Goal: Task Accomplishment & Management: Manage account settings

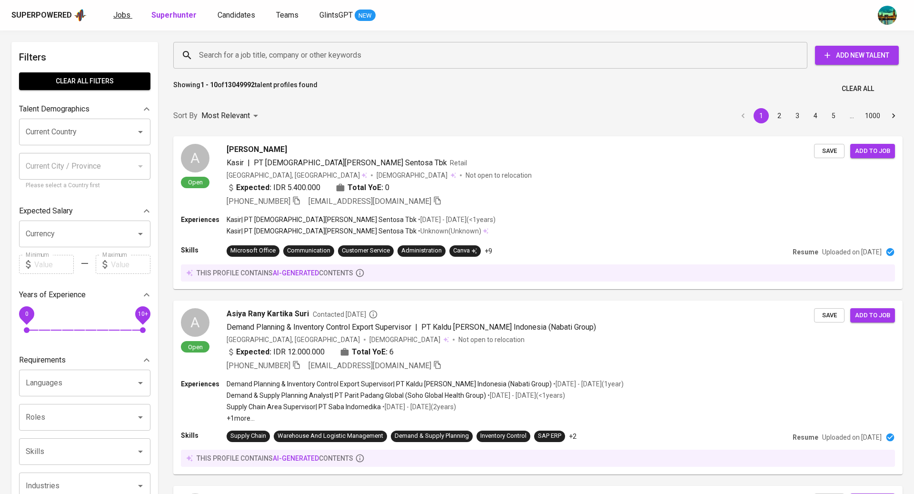
click at [121, 17] on span "Jobs" at bounding box center [121, 14] width 17 height 9
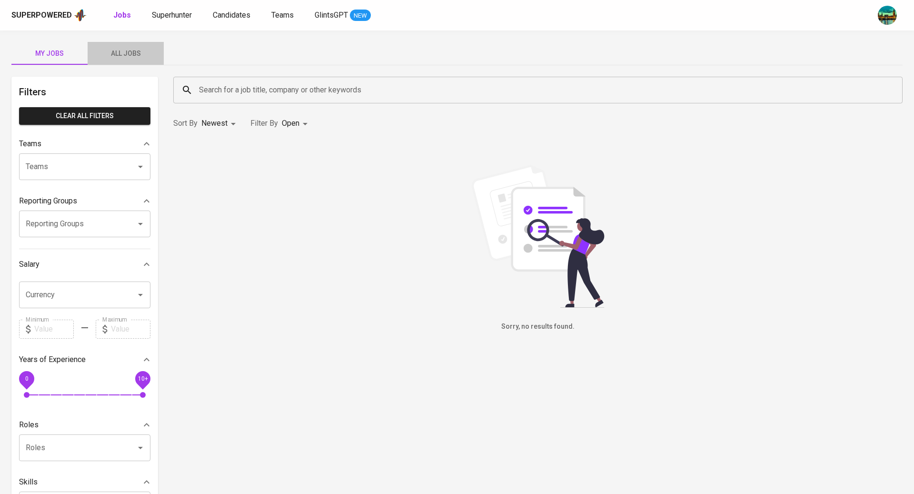
click at [116, 54] on span "All Jobs" at bounding box center [125, 54] width 65 height 12
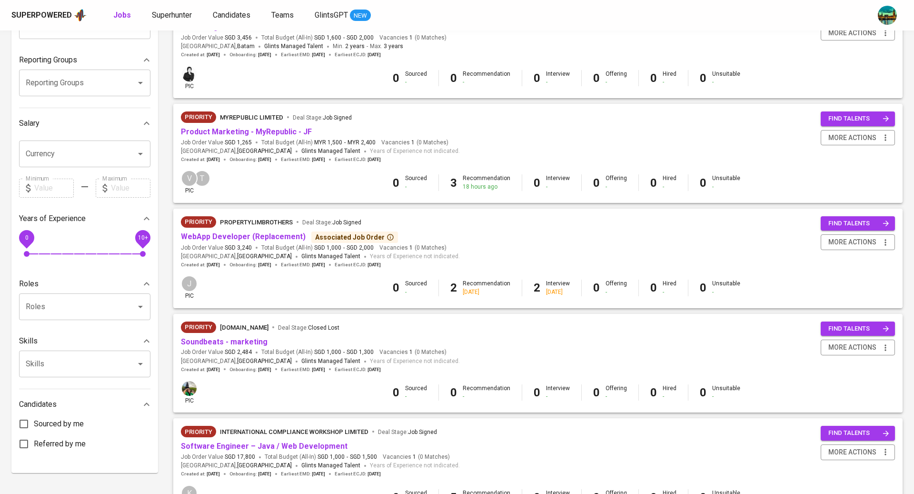
scroll to position [83, 0]
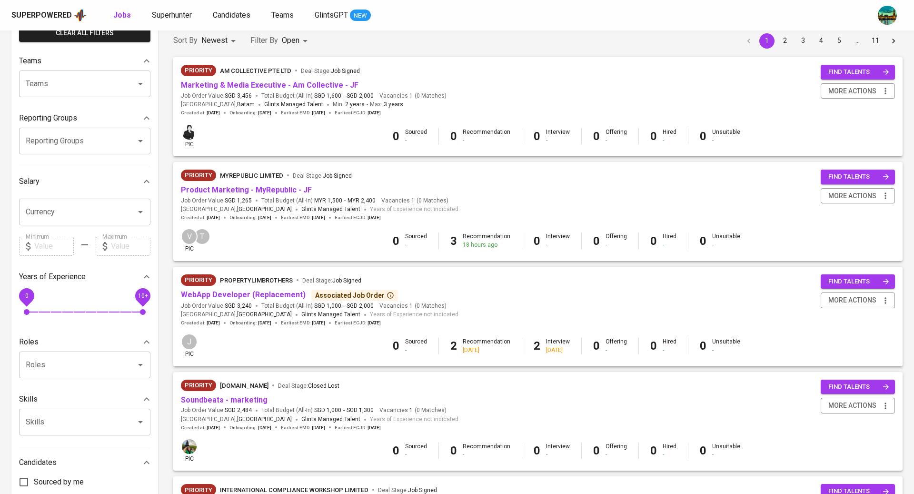
click at [100, 133] on input "Reporting Groups" at bounding box center [71, 141] width 96 height 18
click at [97, 168] on li "[TEAM] BT Team Babeh - Bandi" at bounding box center [84, 168] width 131 height 17
type input "team babeh"
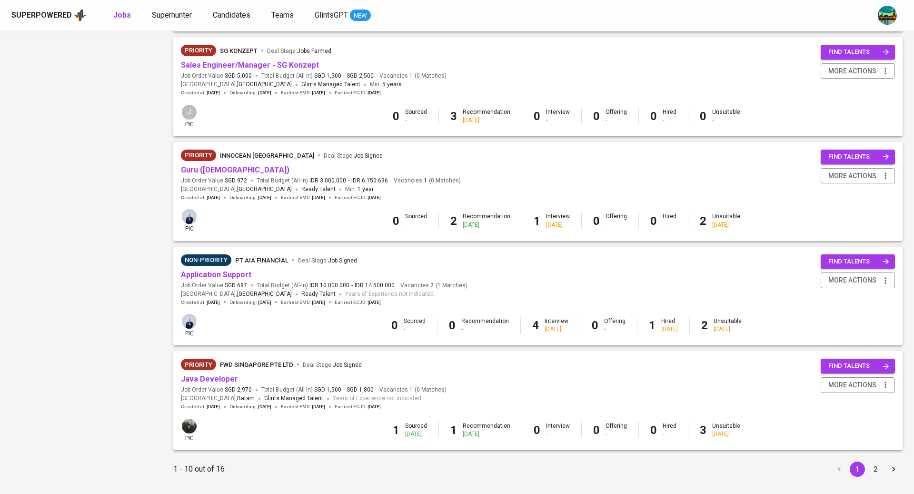
scroll to position [754, 0]
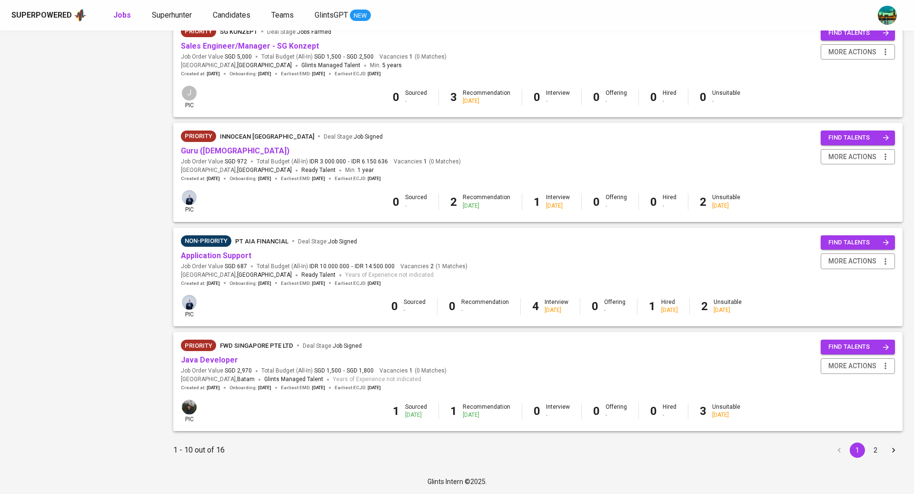
click at [877, 448] on button "2" at bounding box center [875, 449] width 15 height 15
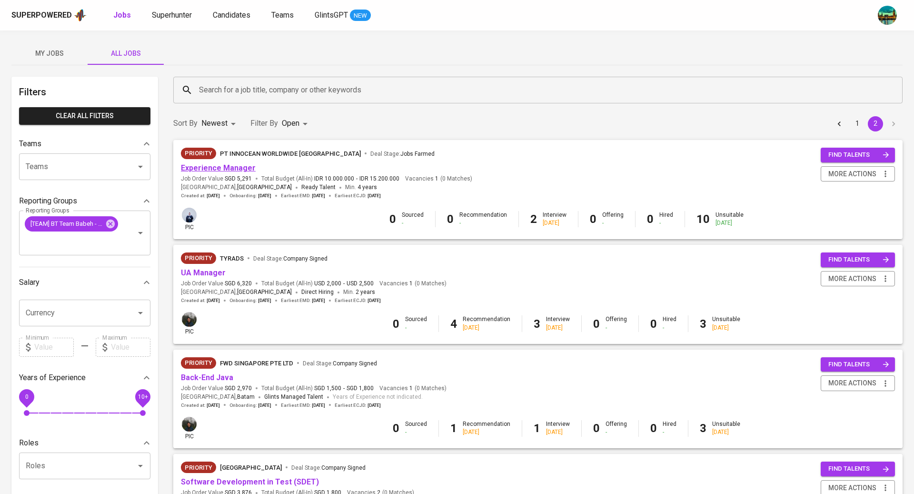
click at [225, 169] on link "Experience Manager" at bounding box center [218, 167] width 75 height 9
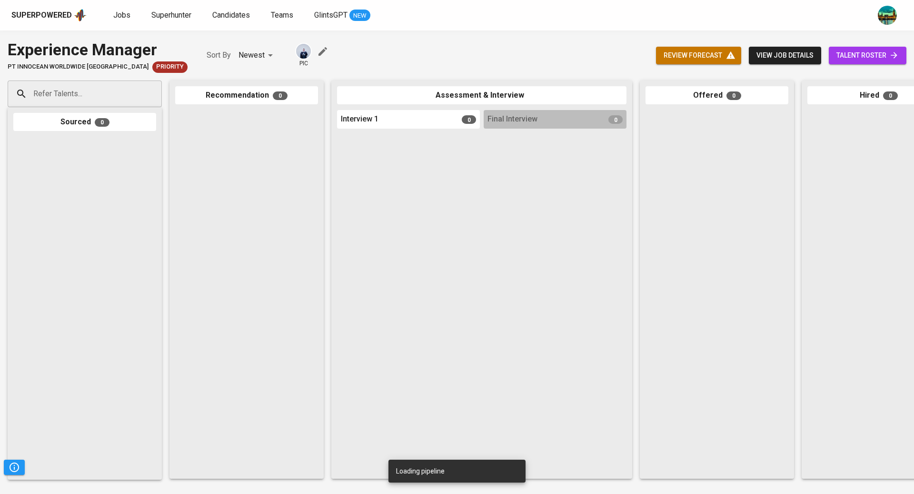
click at [107, 100] on input "Refer Talents..." at bounding box center [81, 94] width 100 height 18
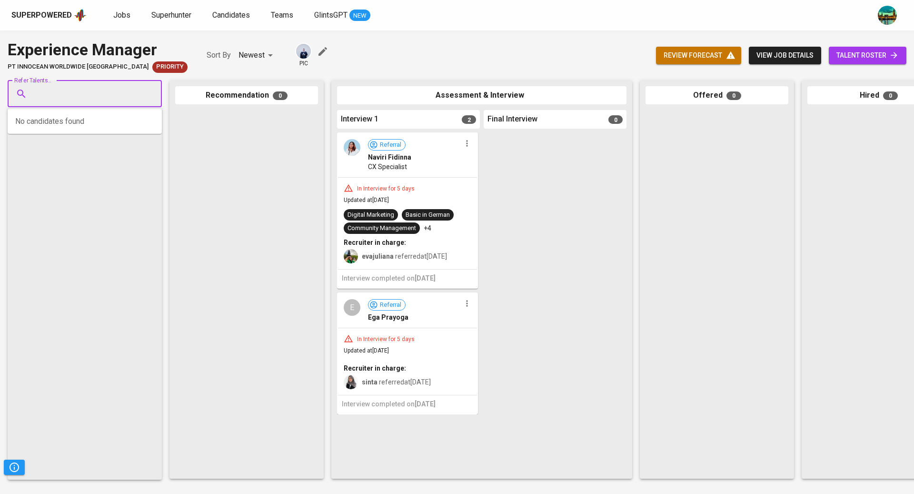
paste input "[EMAIL_ADDRESS][DOMAIN_NAME]"
type input "[EMAIL_ADDRESS][DOMAIN_NAME]"
click at [115, 133] on div "SR IT Specialist" at bounding box center [85, 130] width 90 height 10
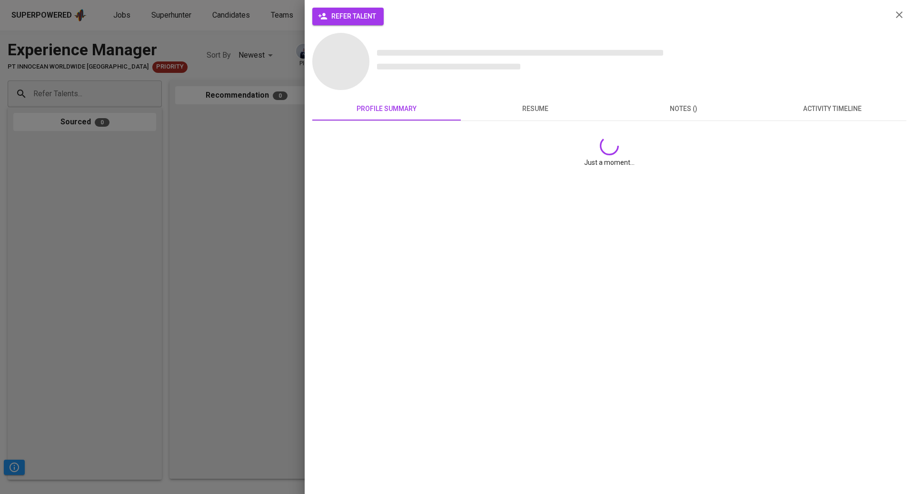
scroll to position [0, 0]
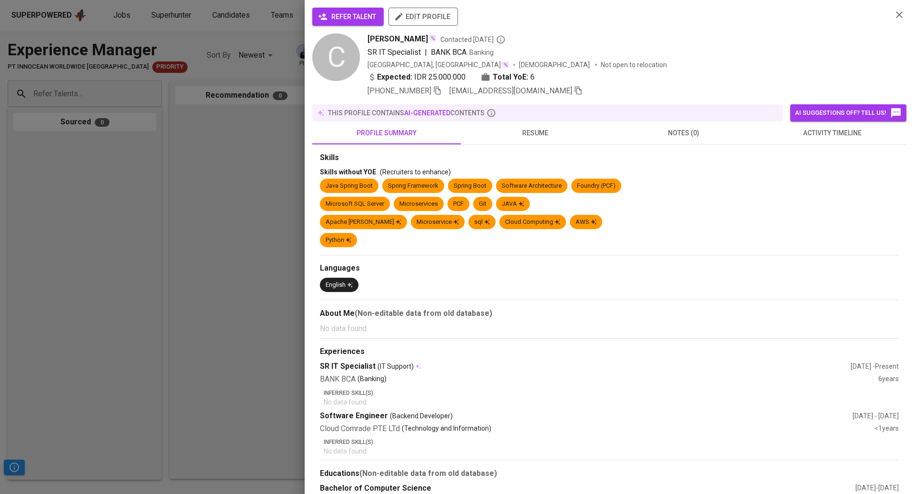
click at [828, 129] on span "activity timeline" at bounding box center [832, 133] width 137 height 12
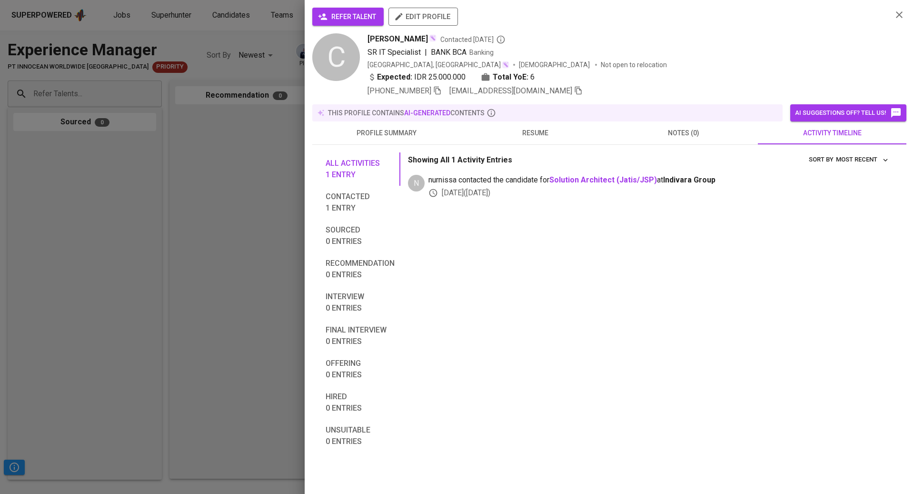
click at [225, 143] on div at bounding box center [457, 247] width 914 height 494
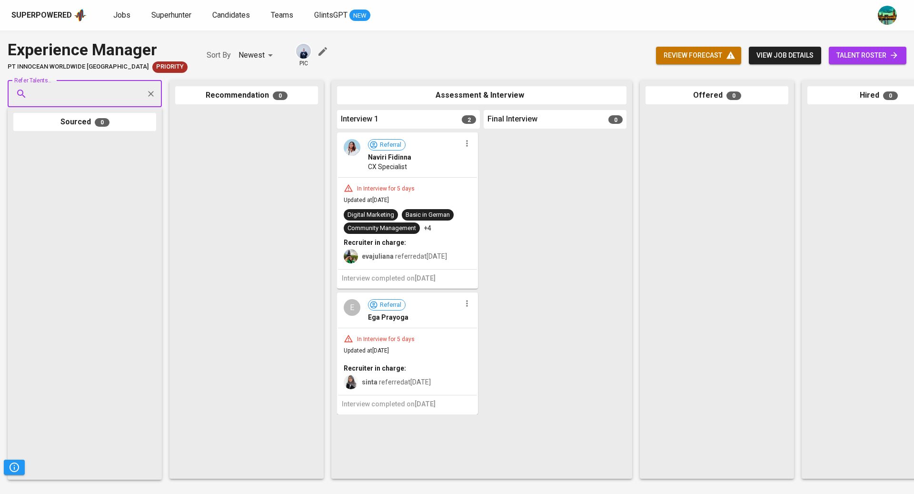
paste input "[EMAIL_ADDRESS][DOMAIN_NAME]"
type input "[EMAIL_ADDRESS][DOMAIN_NAME]"
click at [83, 116] on div "[PERSON_NAME]" at bounding box center [85, 121] width 90 height 10
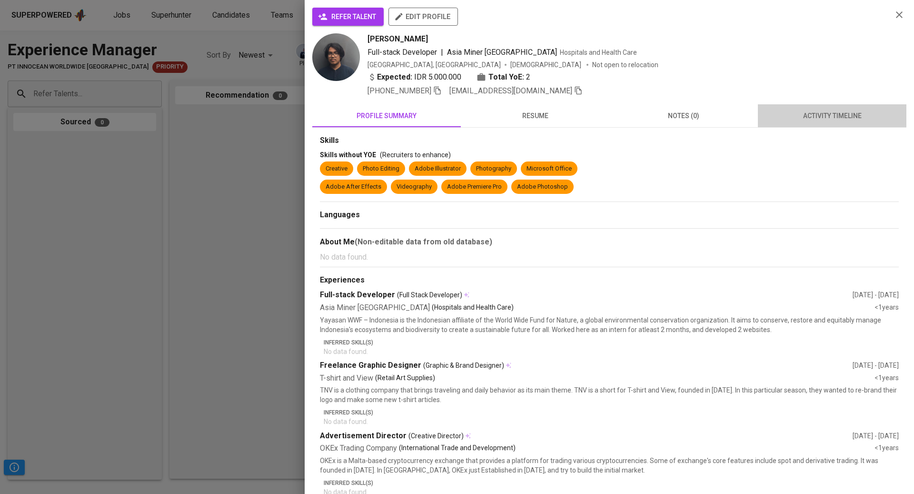
click at [811, 121] on span "activity timeline" at bounding box center [832, 116] width 137 height 12
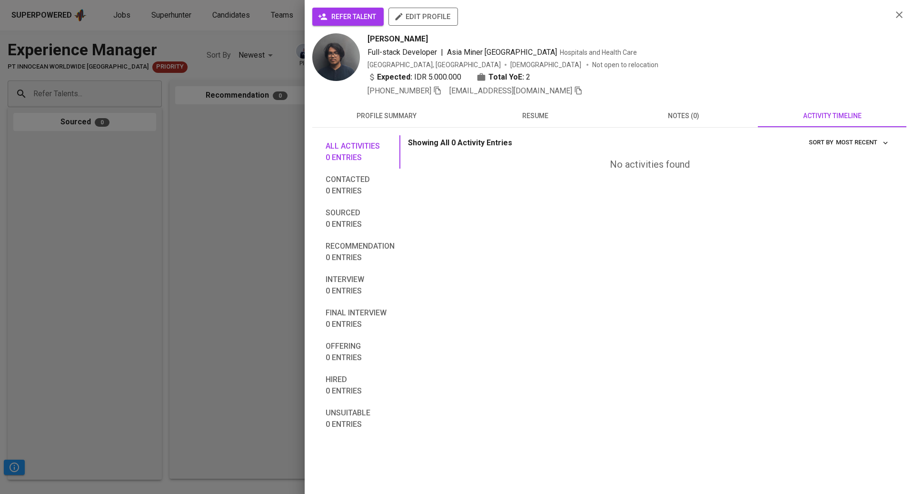
click at [114, 99] on div at bounding box center [457, 247] width 914 height 494
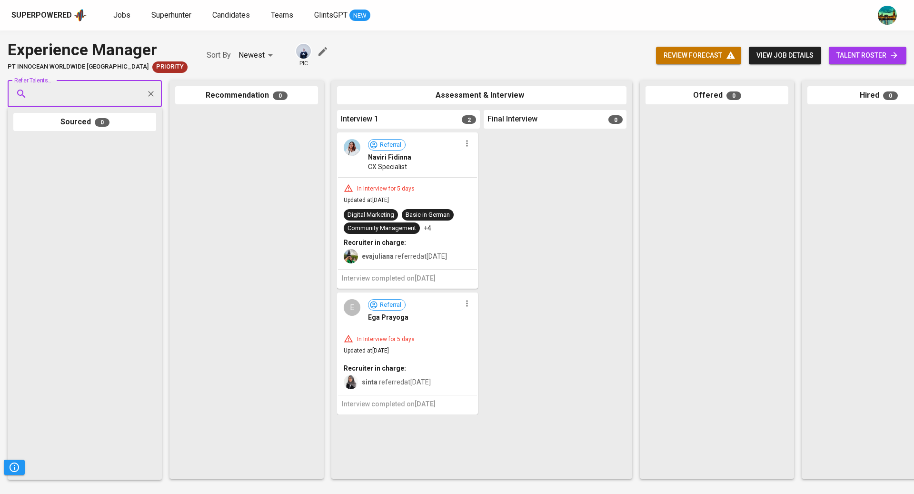
click at [107, 96] on input "Refer Talents..." at bounding box center [81, 94] width 100 height 18
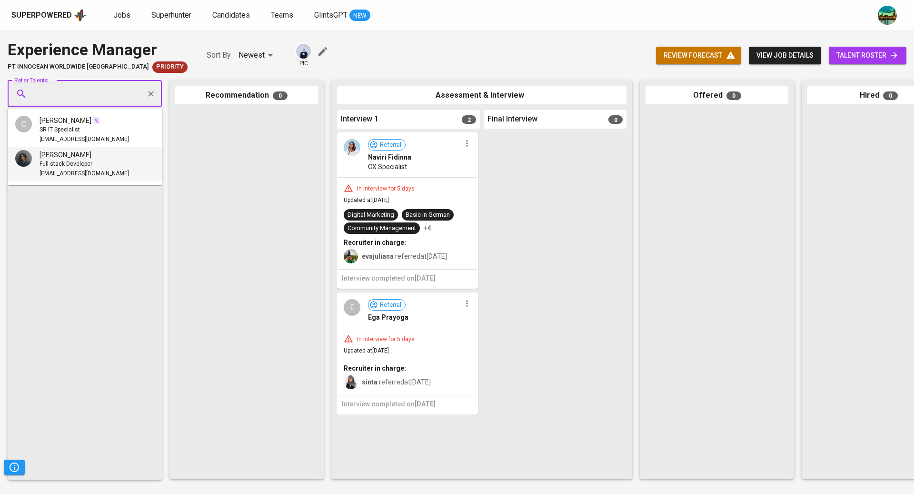
paste input "[EMAIL_ADDRESS][DOMAIN_NAME]"
type input "[EMAIL_ADDRESS][DOMAIN_NAME]"
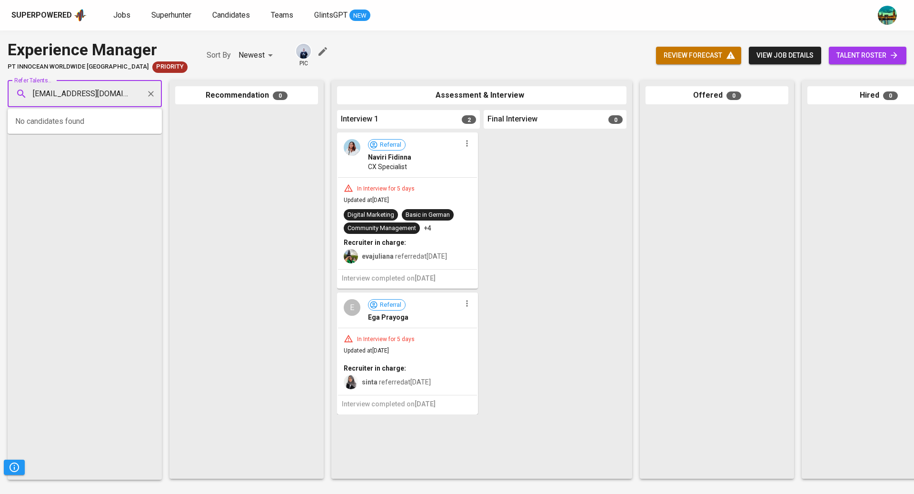
scroll to position [0, 1]
click at [99, 130] on div "Backend Developer" at bounding box center [85, 130] width 90 height 10
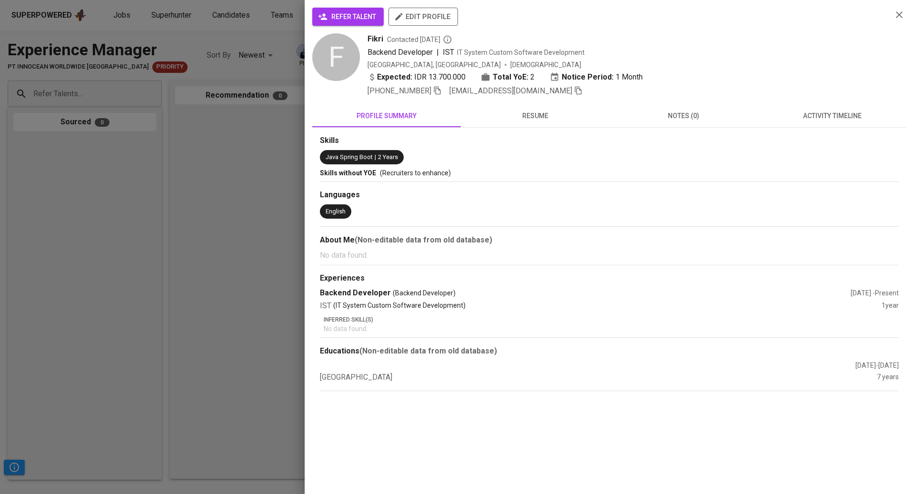
click at [835, 115] on span "activity timeline" at bounding box center [832, 116] width 137 height 12
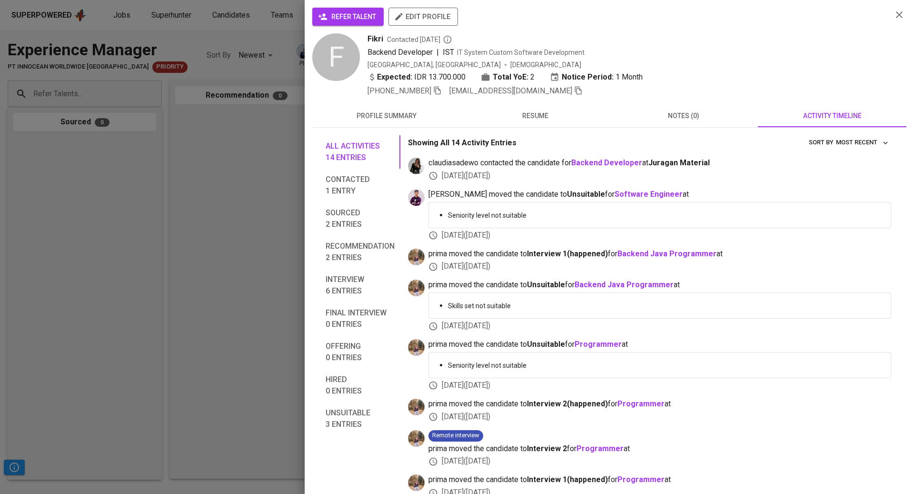
click at [280, 85] on div at bounding box center [457, 247] width 914 height 494
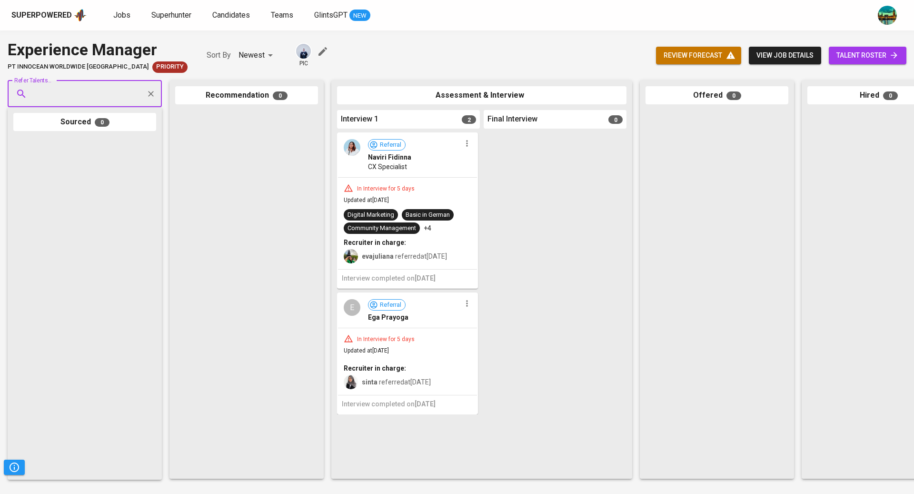
paste input "[EMAIL_ADDRESS][DOMAIN_NAME]"
type input "[EMAIL_ADDRESS][DOMAIN_NAME]"
click at [64, 147] on li "A [PERSON_NAME] Fullstack Web and Data [PERSON_NAME][EMAIL_ADDRESS][PERSON_NAME…" at bounding box center [85, 130] width 154 height 34
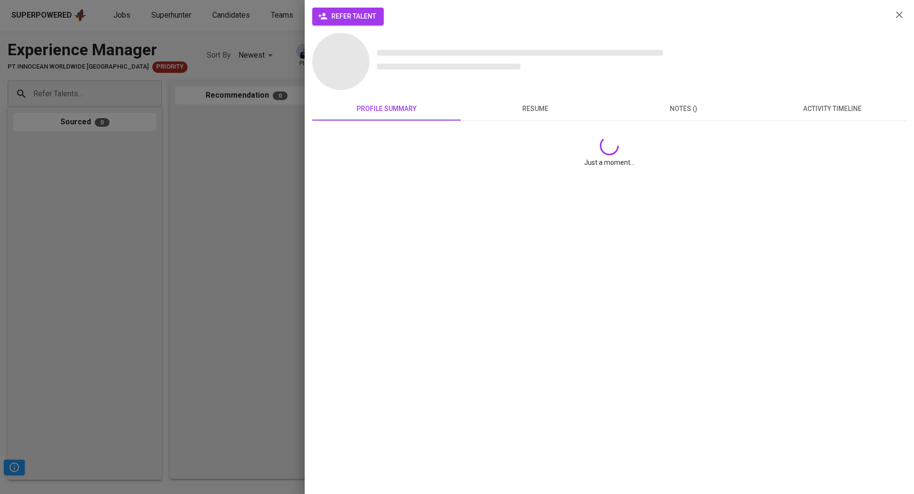
scroll to position [0, 0]
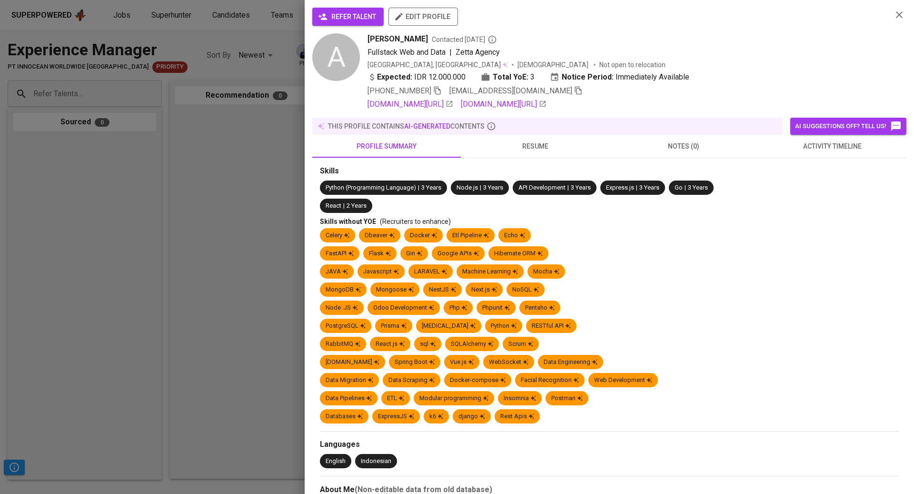
click at [840, 143] on span "activity timeline" at bounding box center [832, 146] width 137 height 12
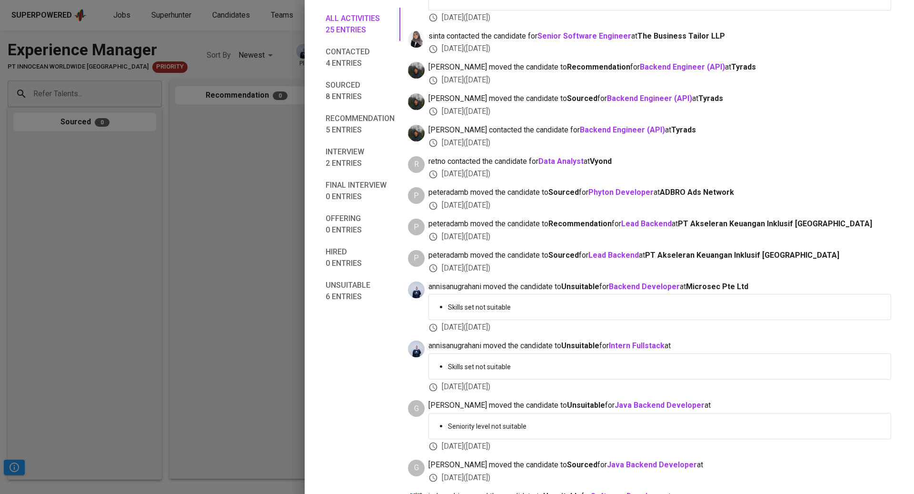
scroll to position [312, 0]
